Goal: Transaction & Acquisition: Book appointment/travel/reservation

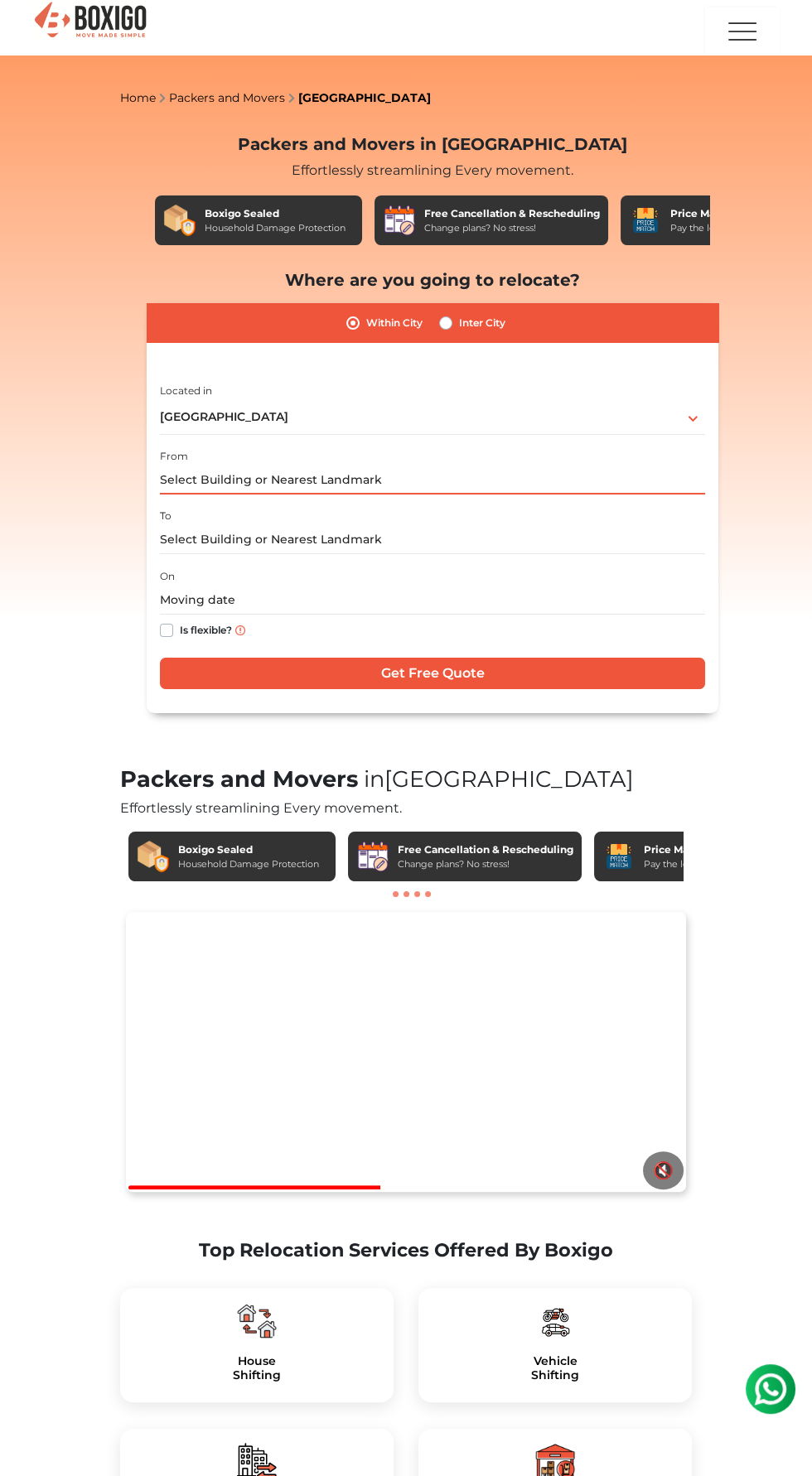
click at [205, 480] on input "text" at bounding box center [432, 480] width 545 height 29
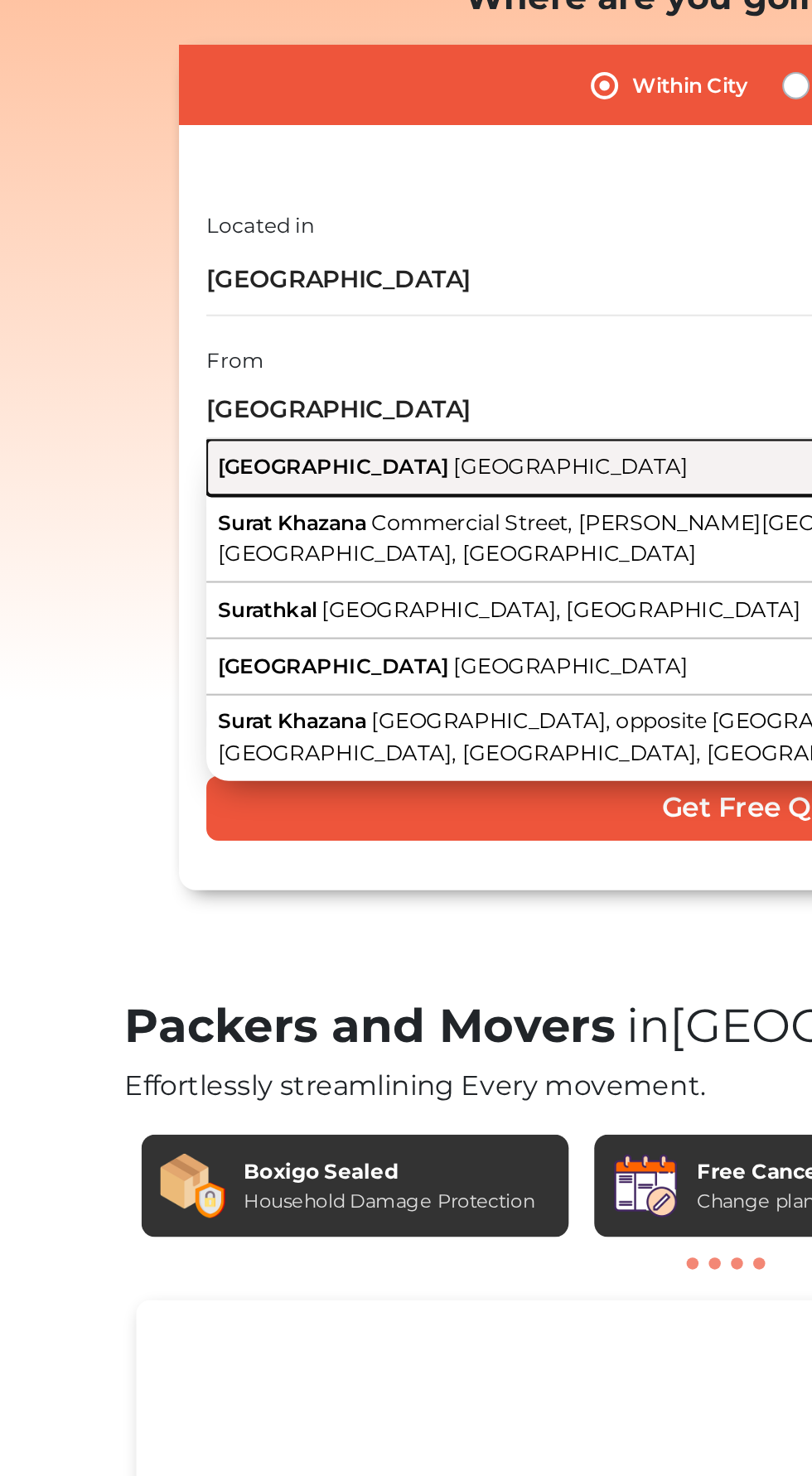
click at [172, 513] on span "[GEOGRAPHIC_DATA]" at bounding box center [222, 507] width 112 height 13
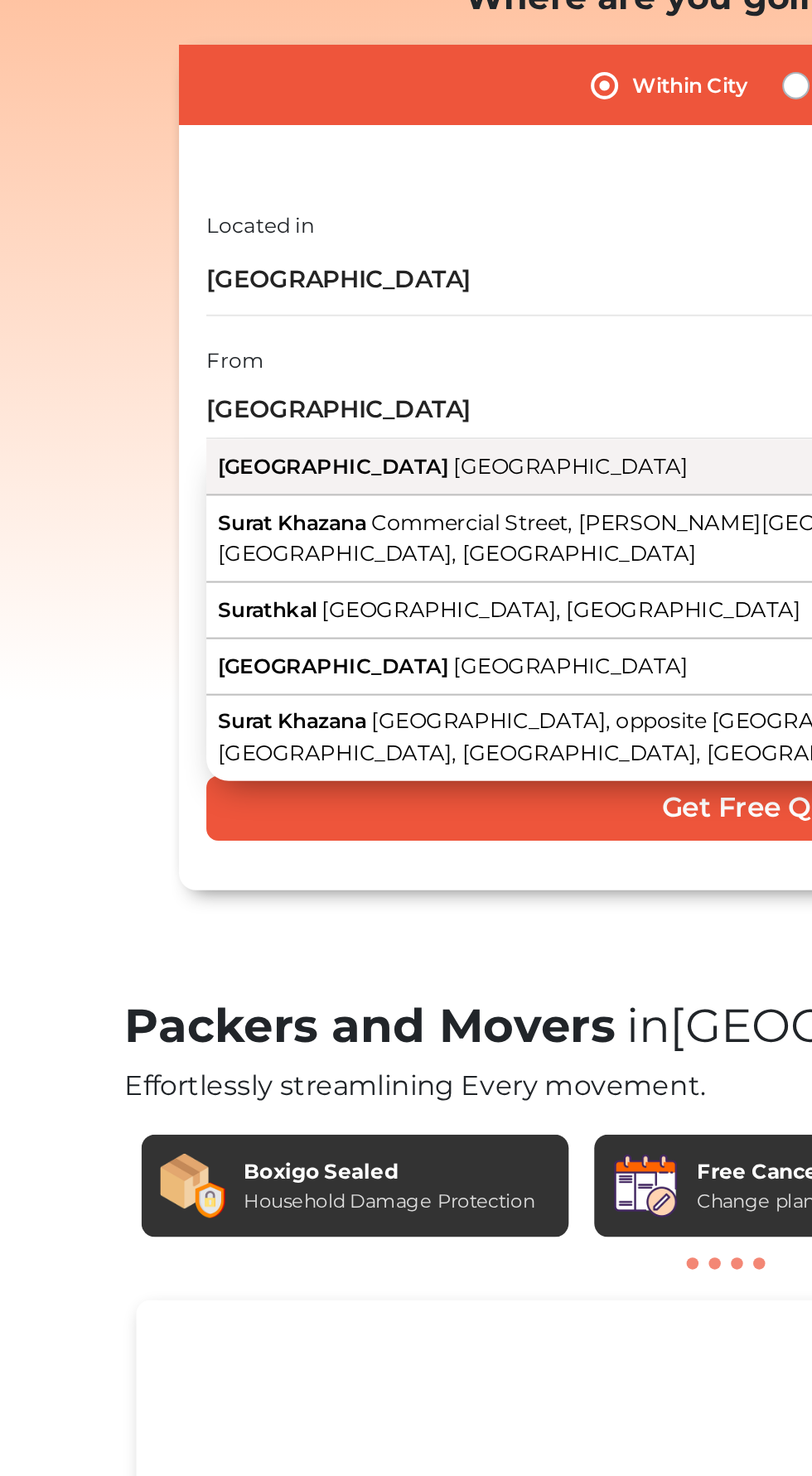
type input "[GEOGRAPHIC_DATA], [GEOGRAPHIC_DATA]"
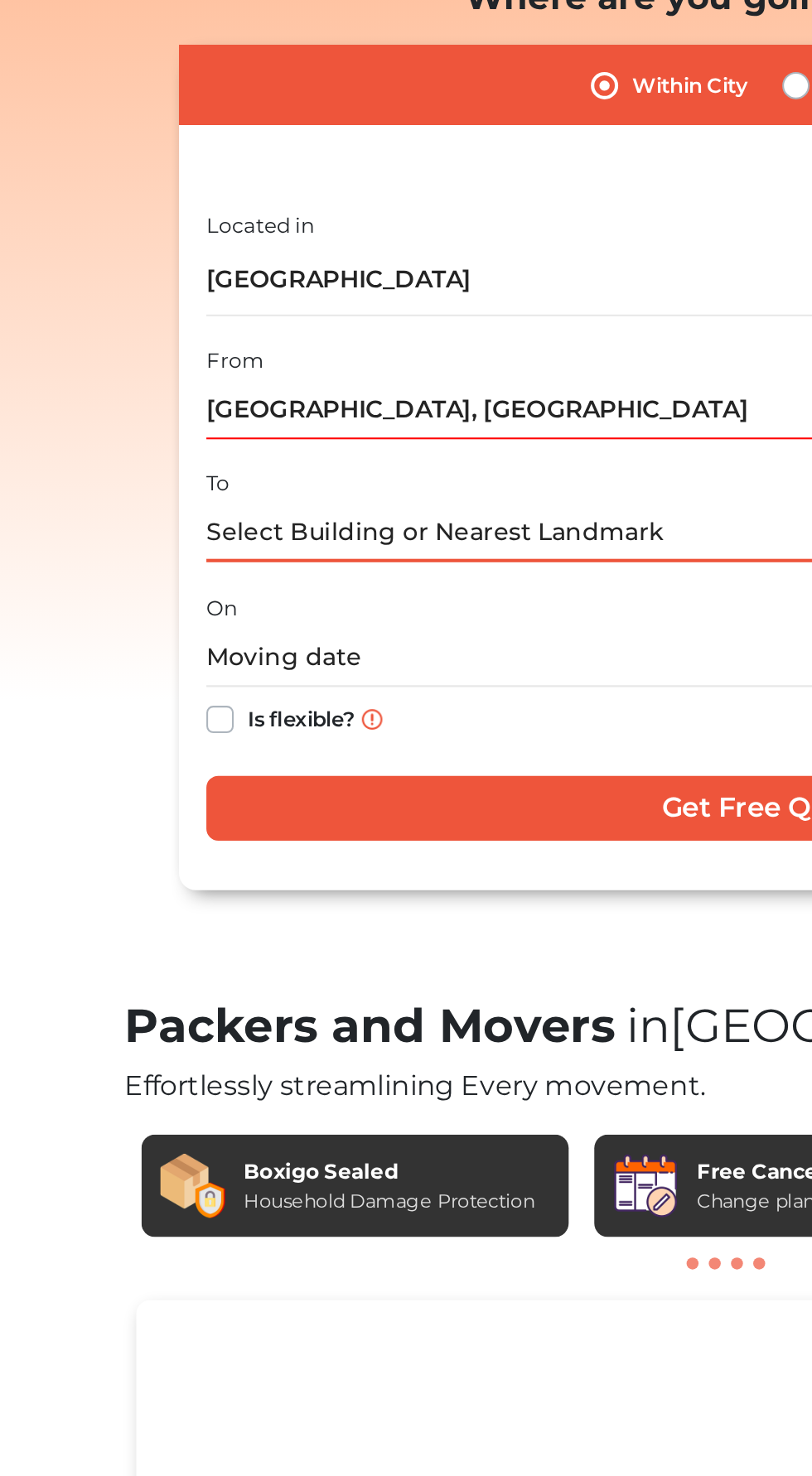
click at [182, 544] on input "text" at bounding box center [432, 540] width 545 height 29
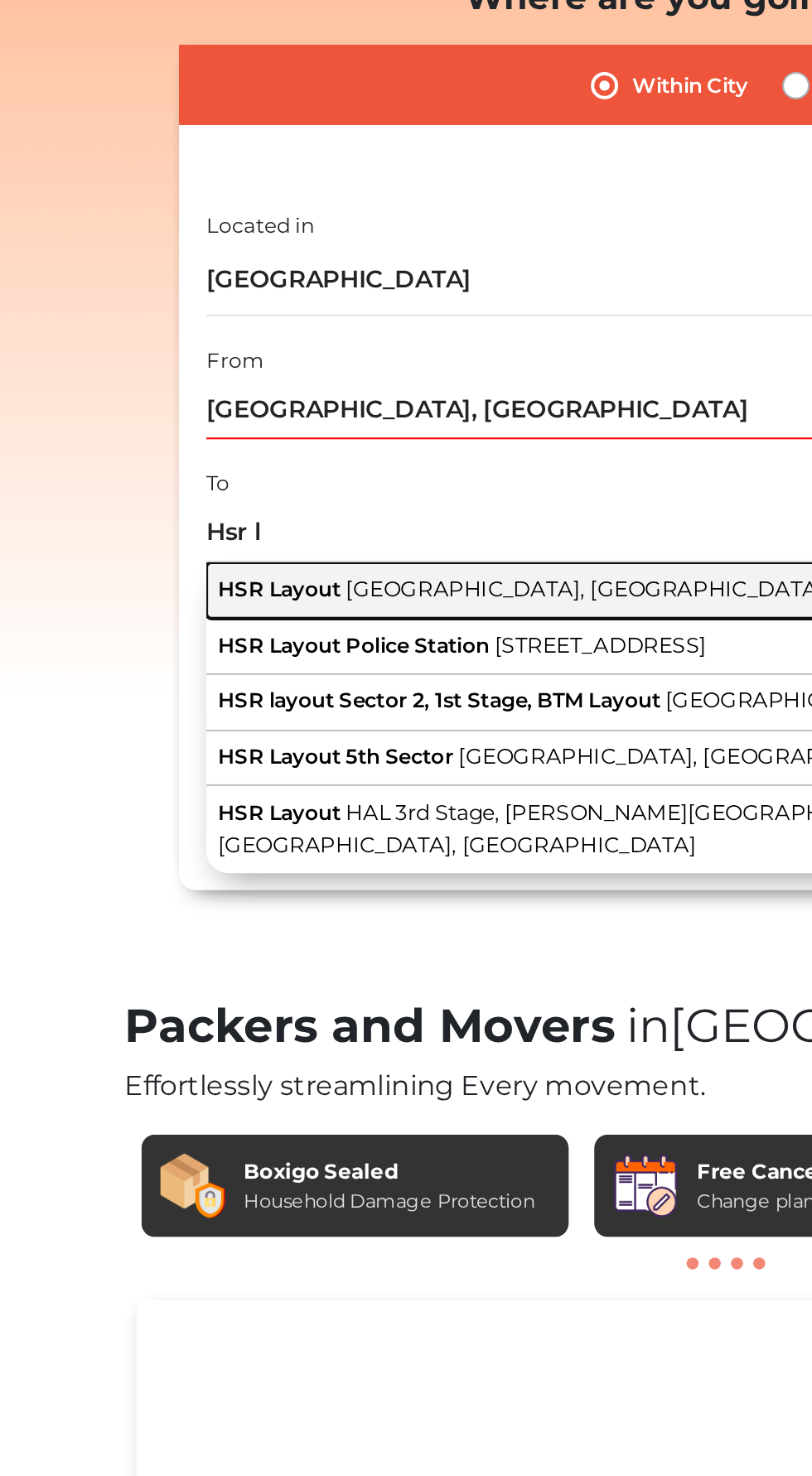
click at [189, 570] on span "HSR Layout" at bounding box center [195, 567] width 60 height 13
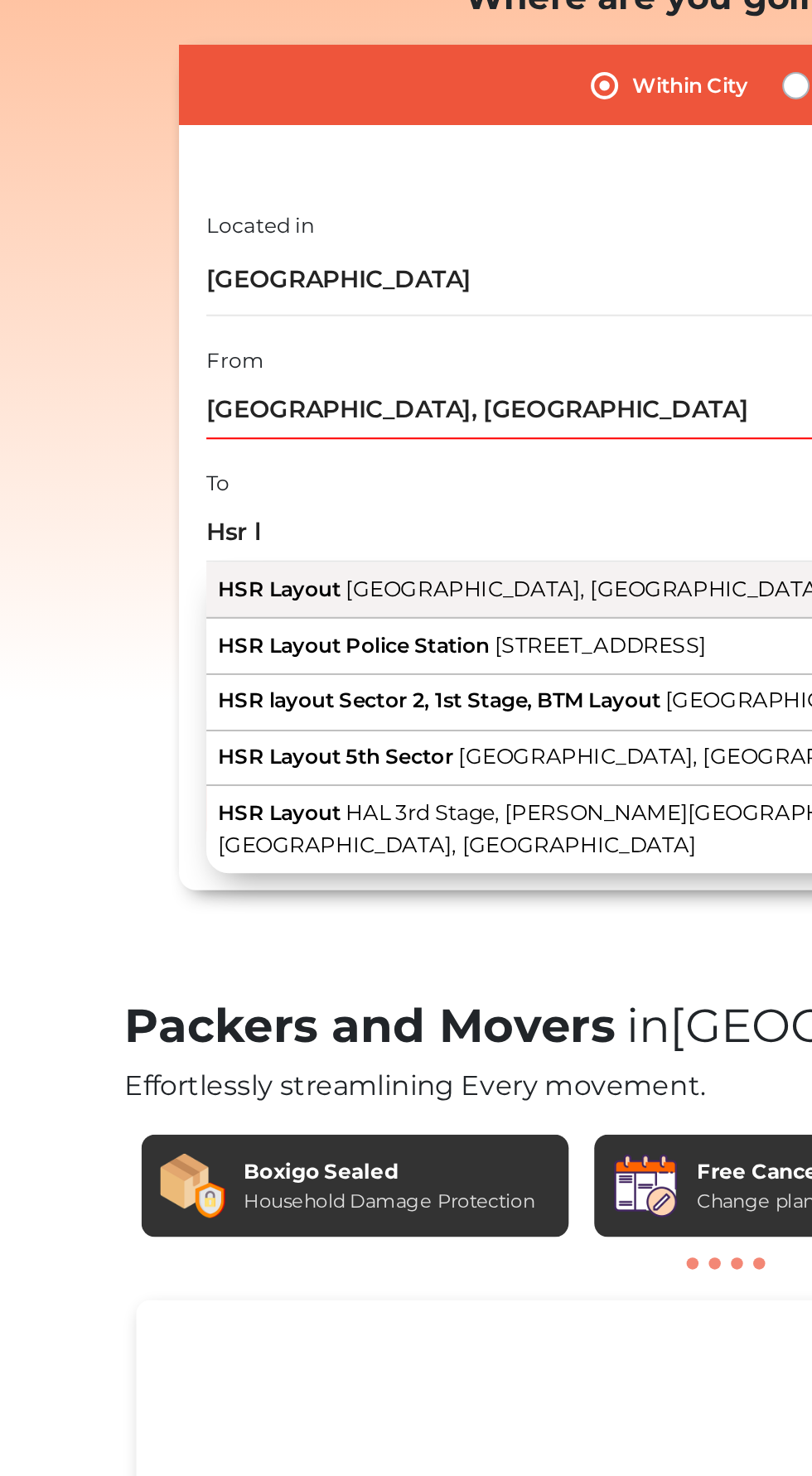
type input "HSR Layout, [GEOGRAPHIC_DATA], [GEOGRAPHIC_DATA]"
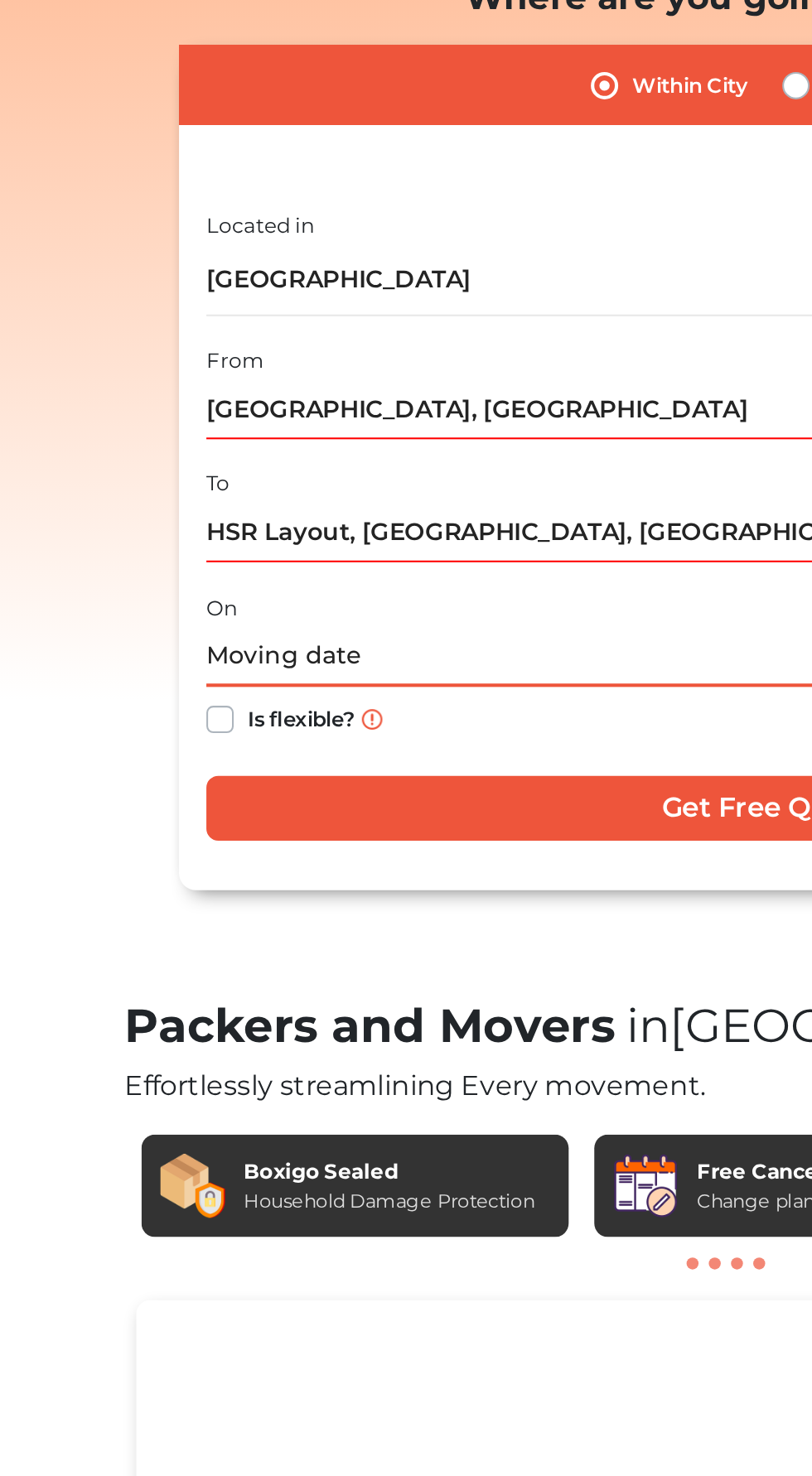
click at [189, 602] on input "text" at bounding box center [432, 600] width 545 height 29
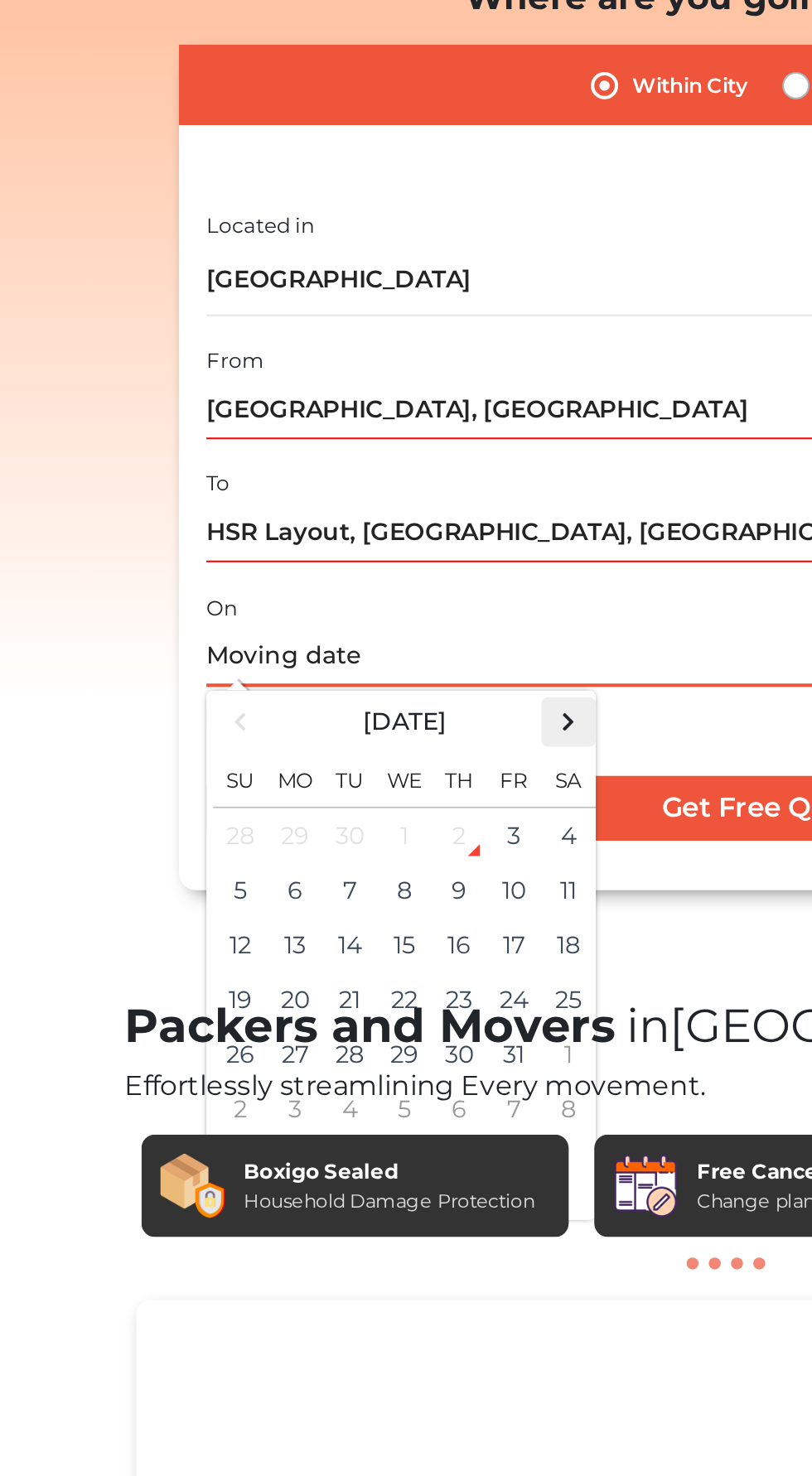
click at [335, 633] on span at bounding box center [336, 631] width 23 height 23
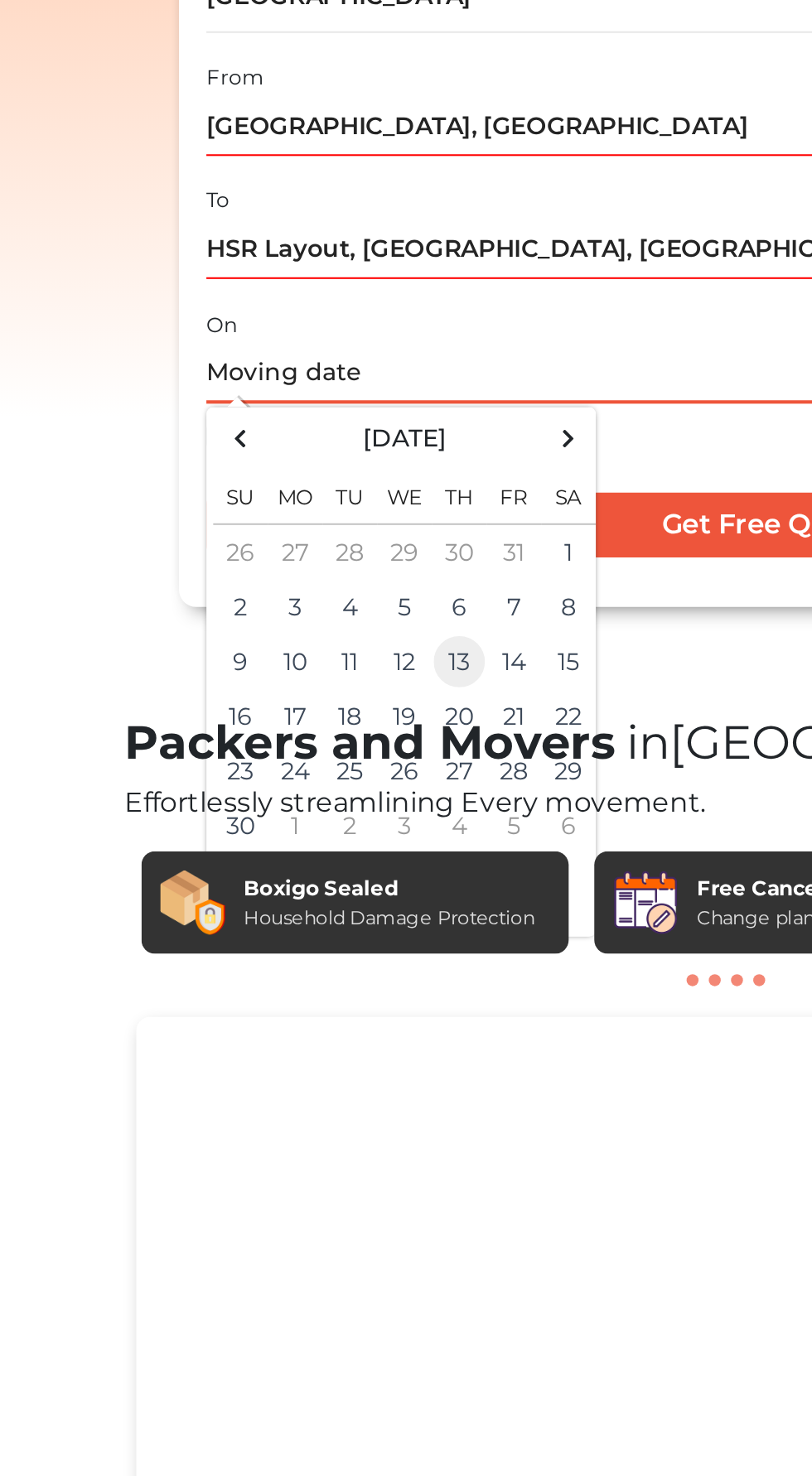
click at [289, 729] on td "13" at bounding box center [282, 739] width 27 height 27
type input "[DATE] 12:00 AM"
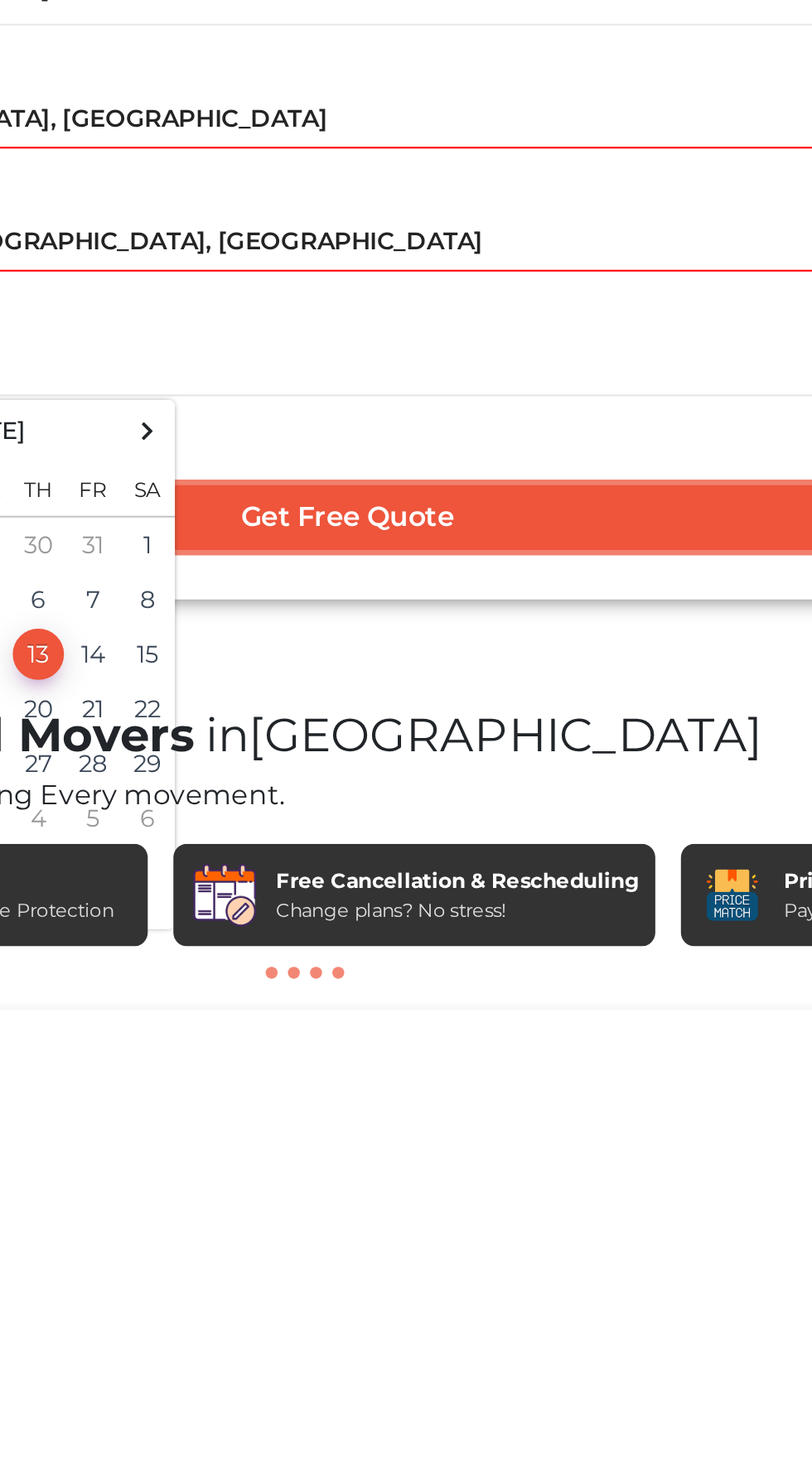
click at [416, 673] on input "Get Free Quote" at bounding box center [432, 674] width 545 height 31
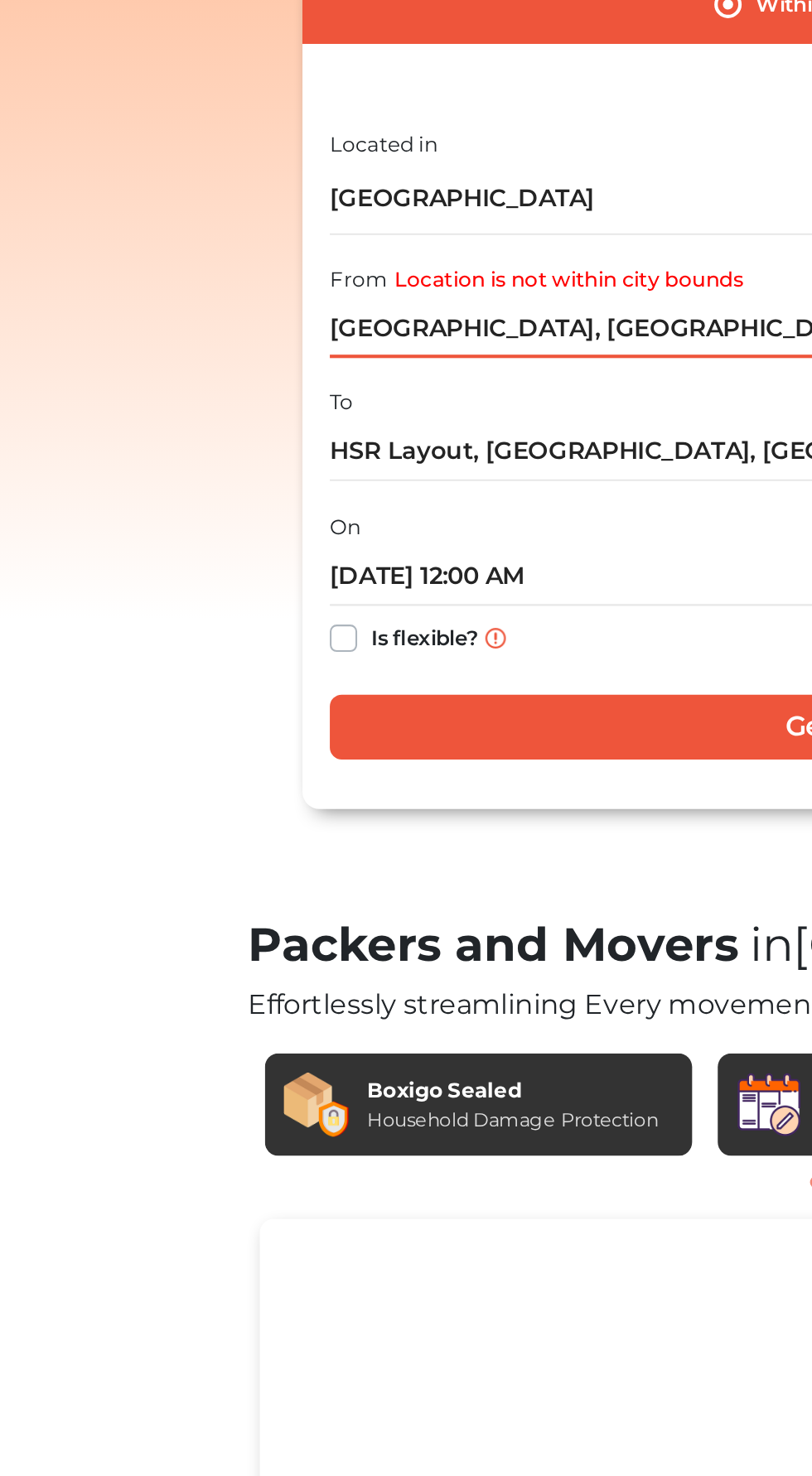
click at [260, 486] on input "[GEOGRAPHIC_DATA], [GEOGRAPHIC_DATA]" at bounding box center [432, 480] width 545 height 29
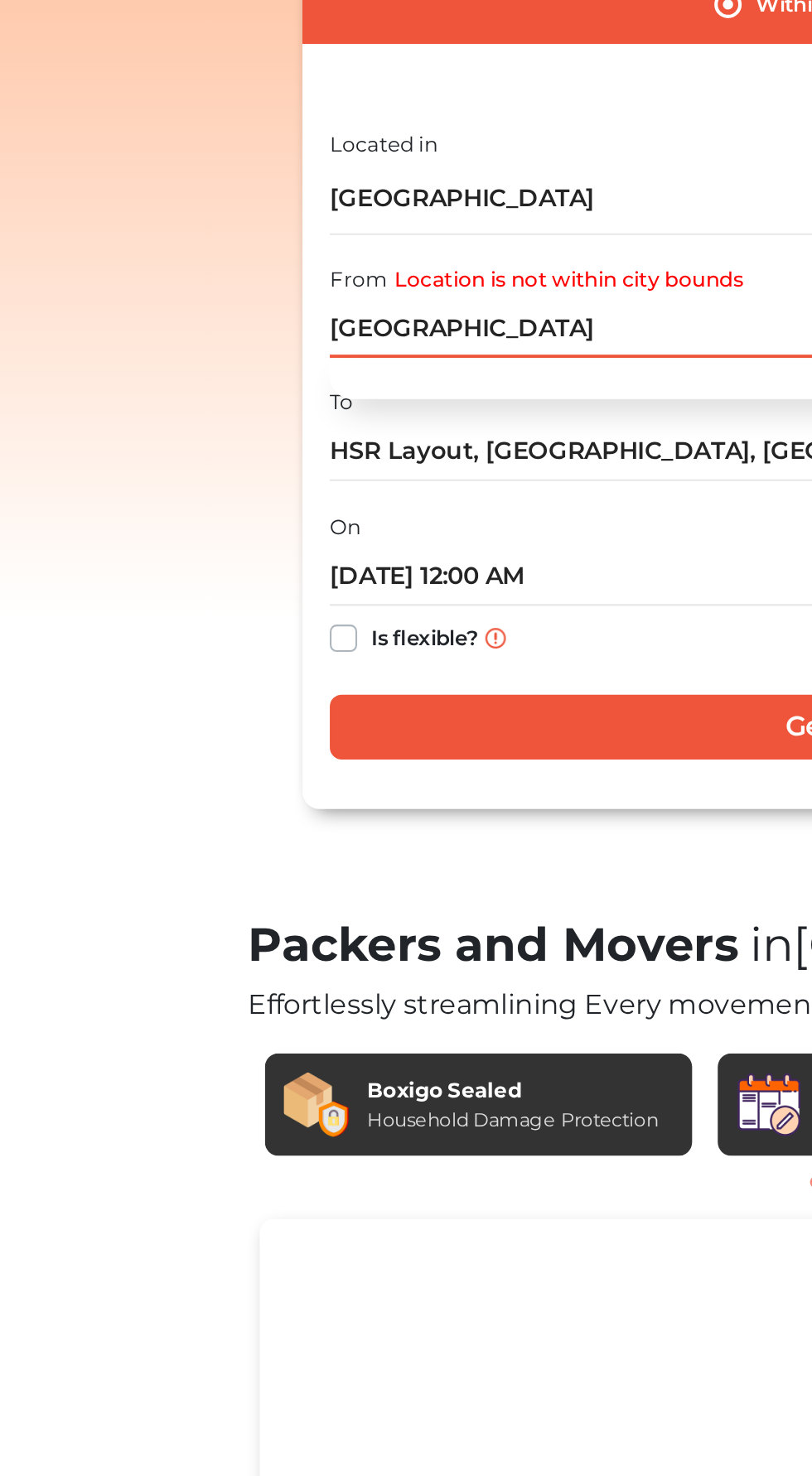
type input "Sura"
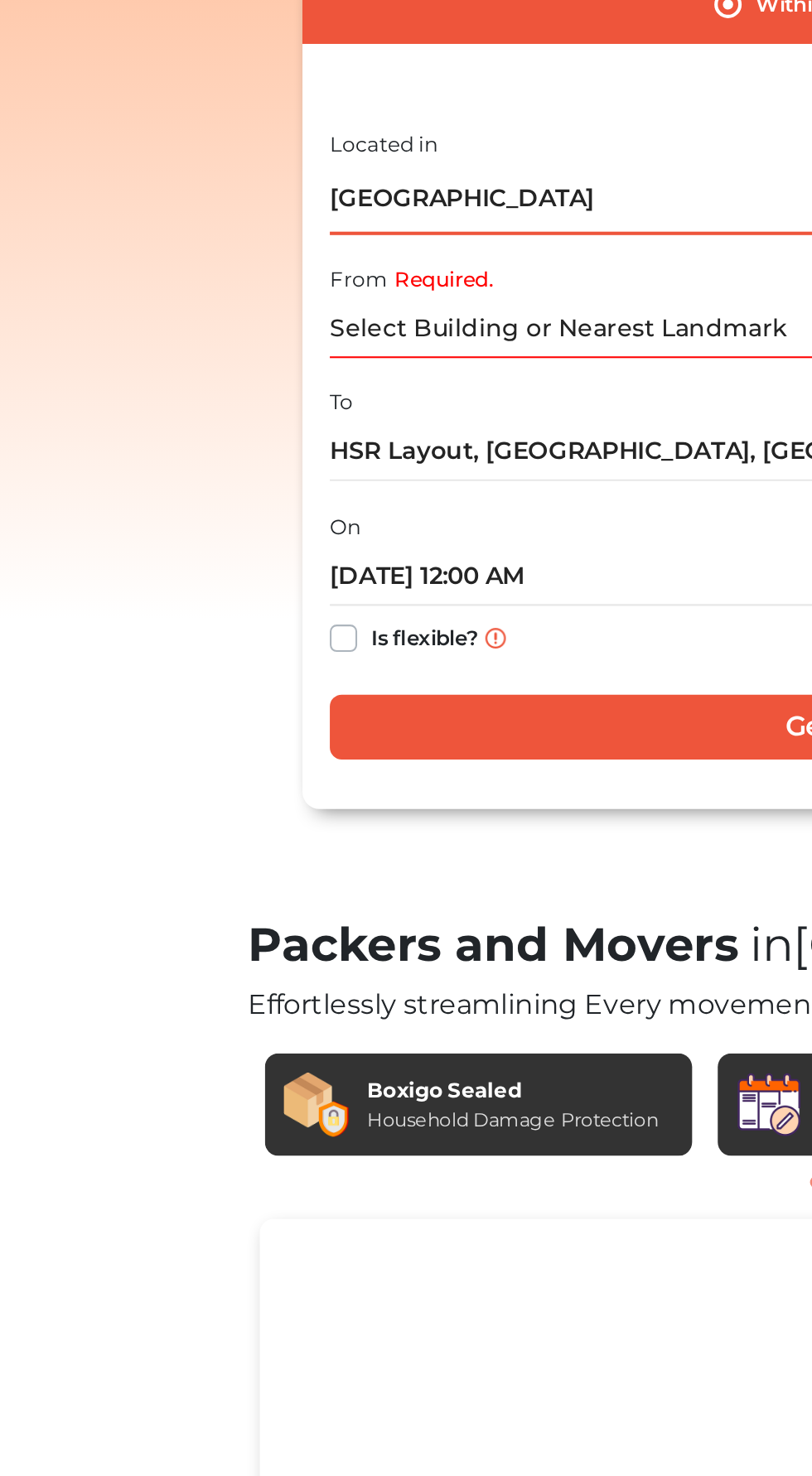
click at [231, 404] on div "[GEOGRAPHIC_DATA] Select City [GEOGRAPHIC_DATA] [GEOGRAPHIC_DATA] [GEOGRAPHIC_D…" at bounding box center [432, 417] width 545 height 34
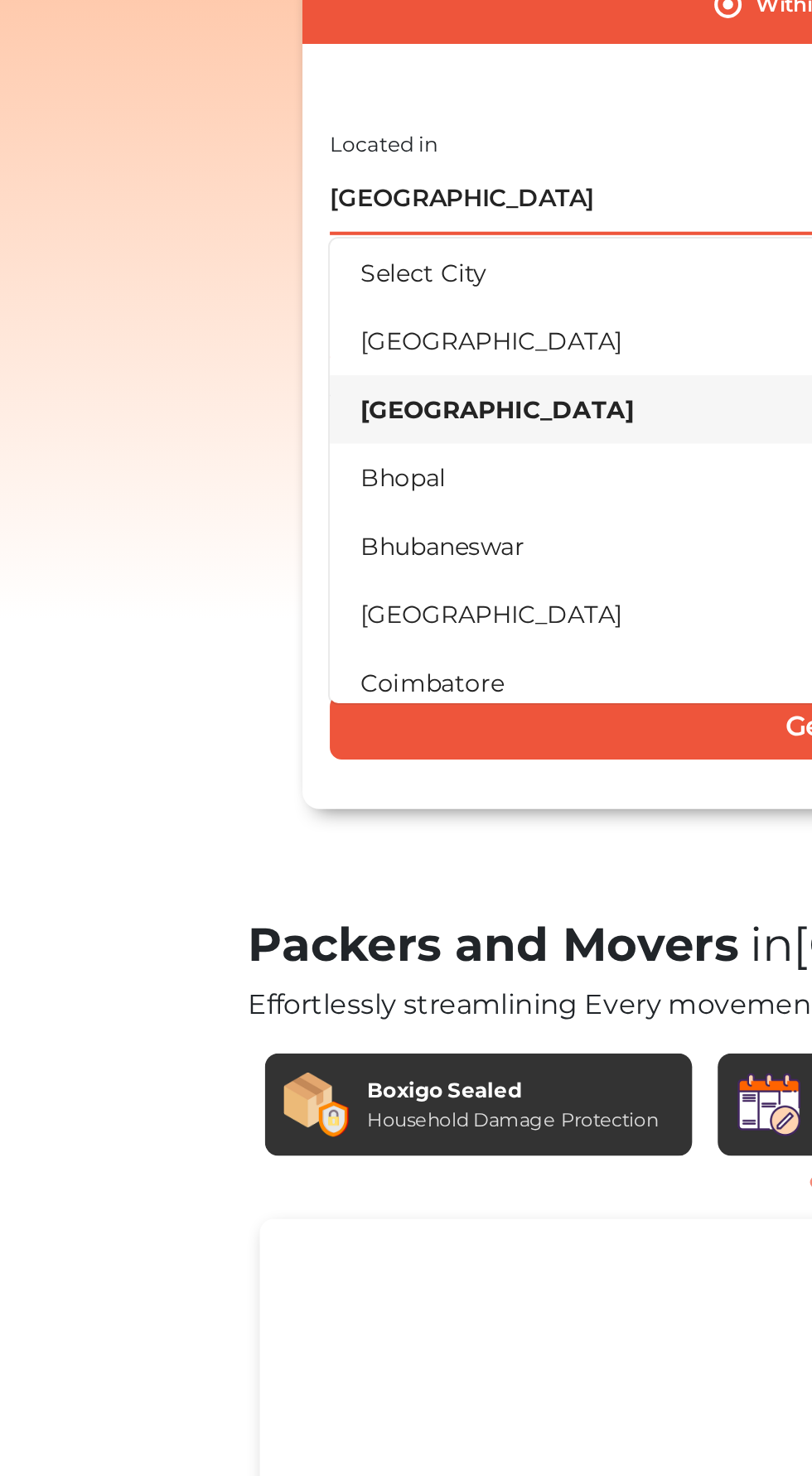
click at [183, 524] on li "[GEOGRAPHIC_DATA]" at bounding box center [432, 519] width 545 height 33
